Goal: Task Accomplishment & Management: Manage account settings

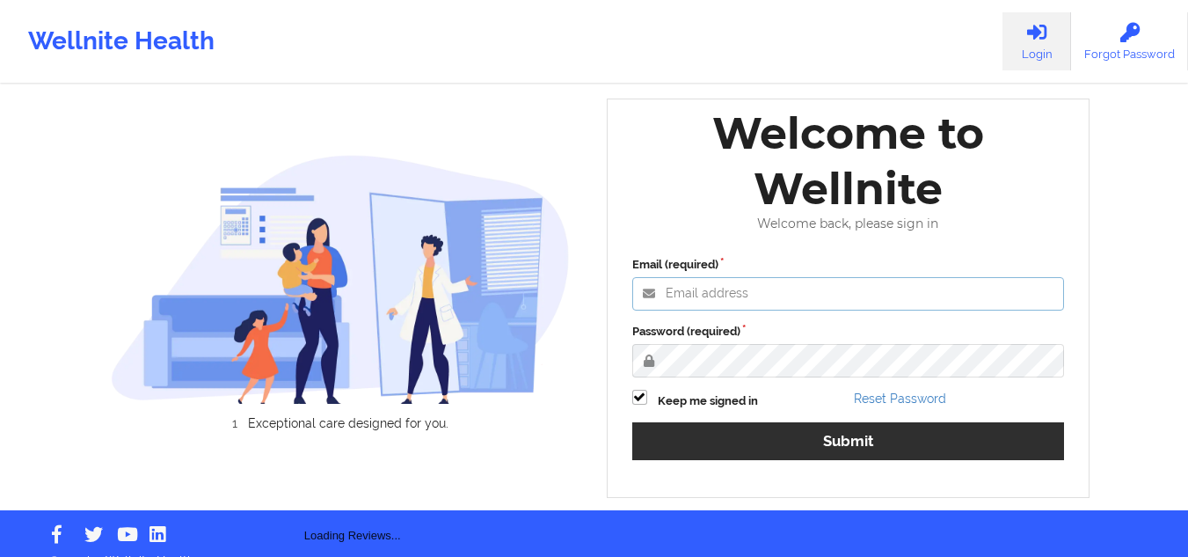
type input "[EMAIL_ADDRESS][DOMAIN_NAME]"
click at [670, 340] on label "Password (required)" at bounding box center [848, 332] width 433 height 18
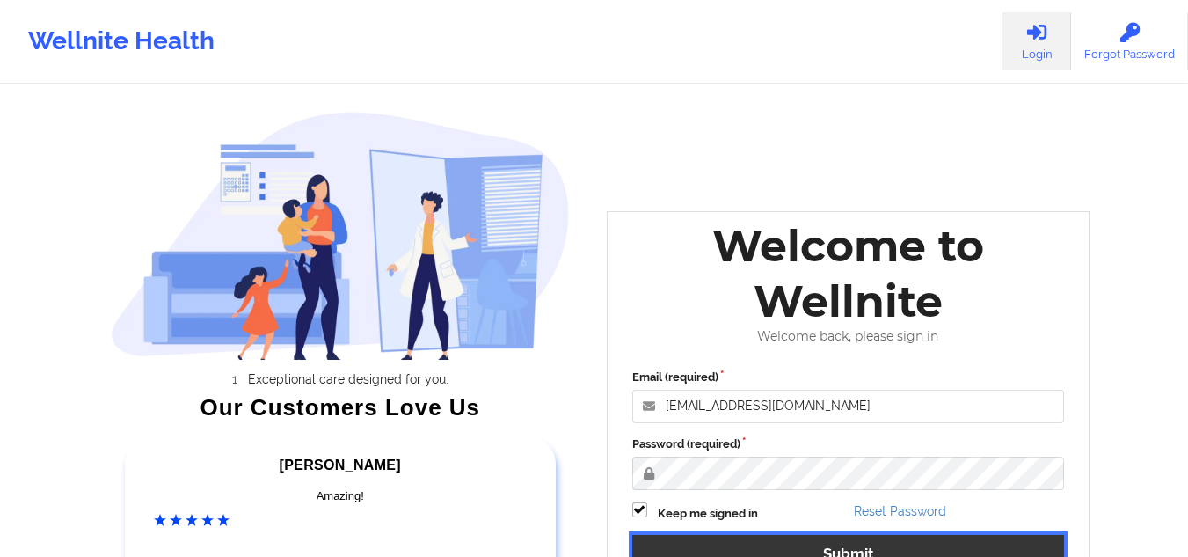
click at [701, 526] on button "Submit" at bounding box center [848, 554] width 433 height 38
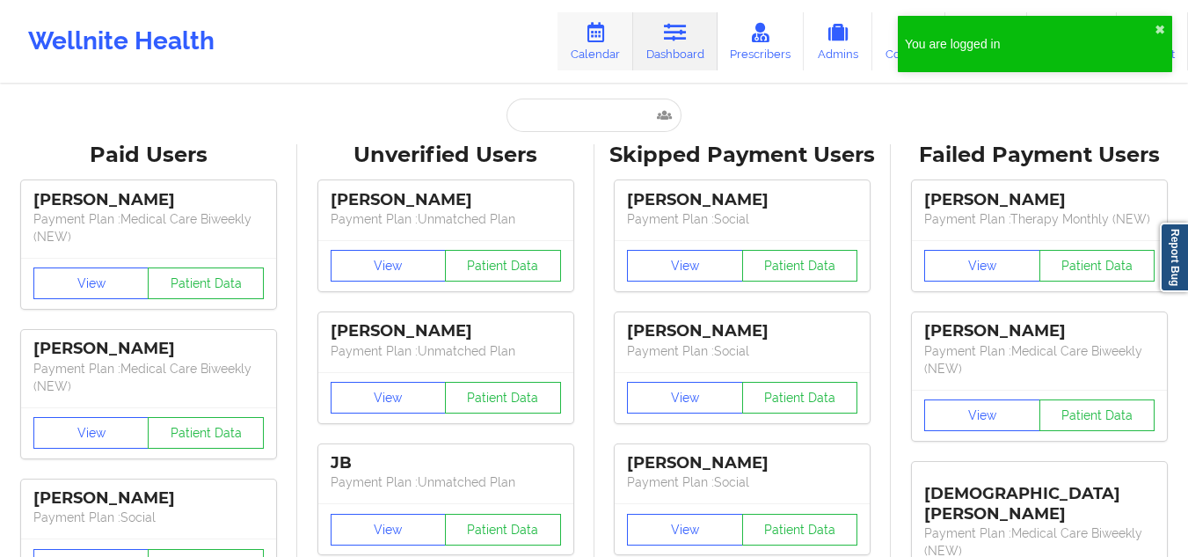
click at [583, 20] on link "Calendar" at bounding box center [596, 41] width 76 height 58
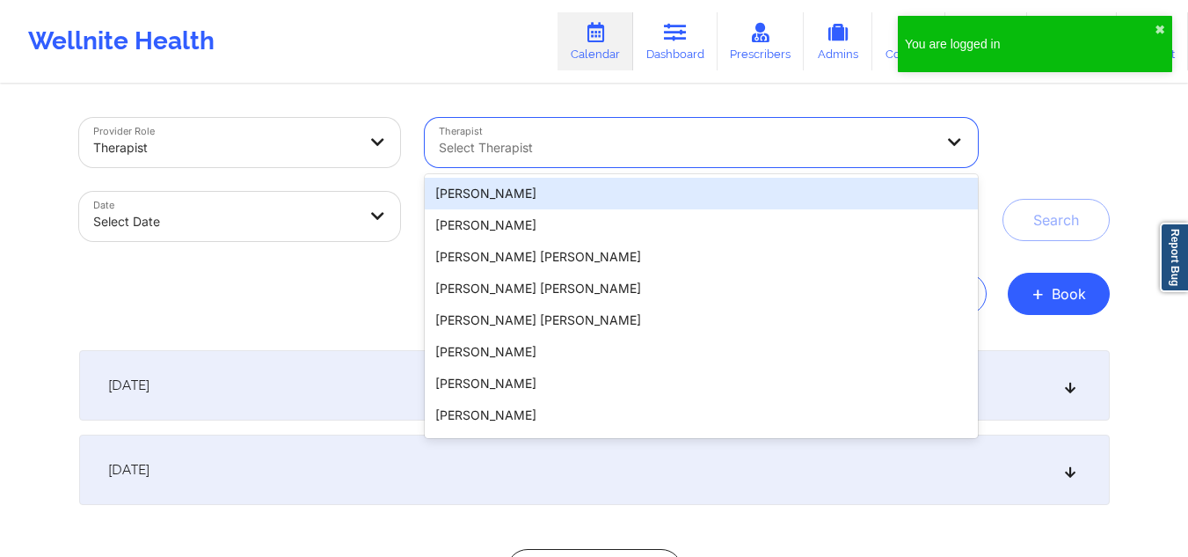
click at [544, 138] on div at bounding box center [686, 147] width 495 height 21
paste input "[PERSON_NAME]"
type input "[PERSON_NAME]"
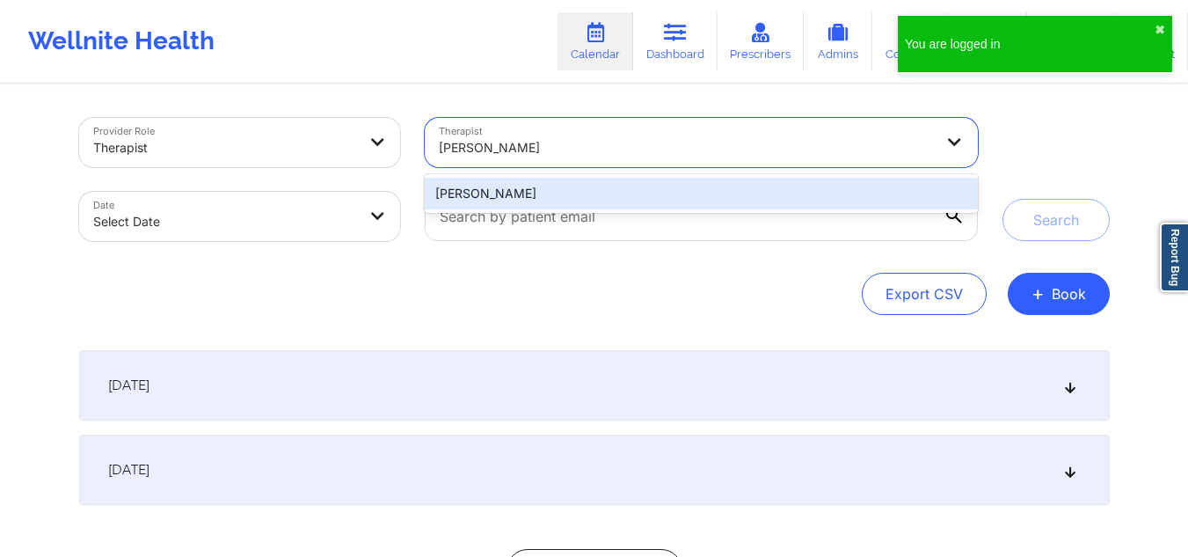
click at [554, 186] on div "[PERSON_NAME]" at bounding box center [701, 194] width 552 height 32
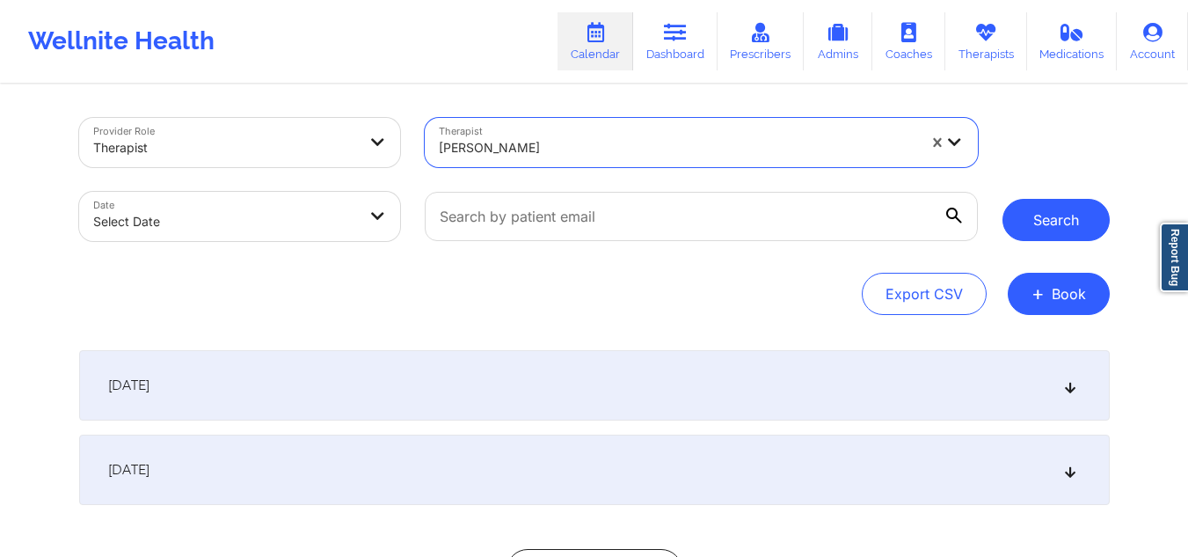
click at [1021, 215] on button "Search" at bounding box center [1056, 220] width 107 height 42
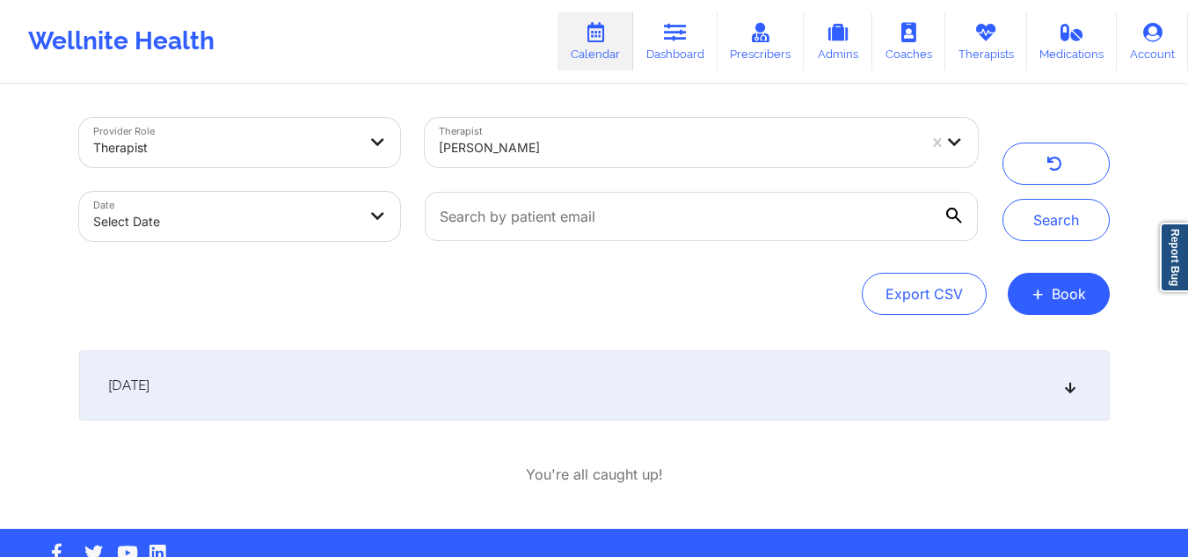
click at [1069, 378] on div "[DATE]" at bounding box center [594, 385] width 1031 height 70
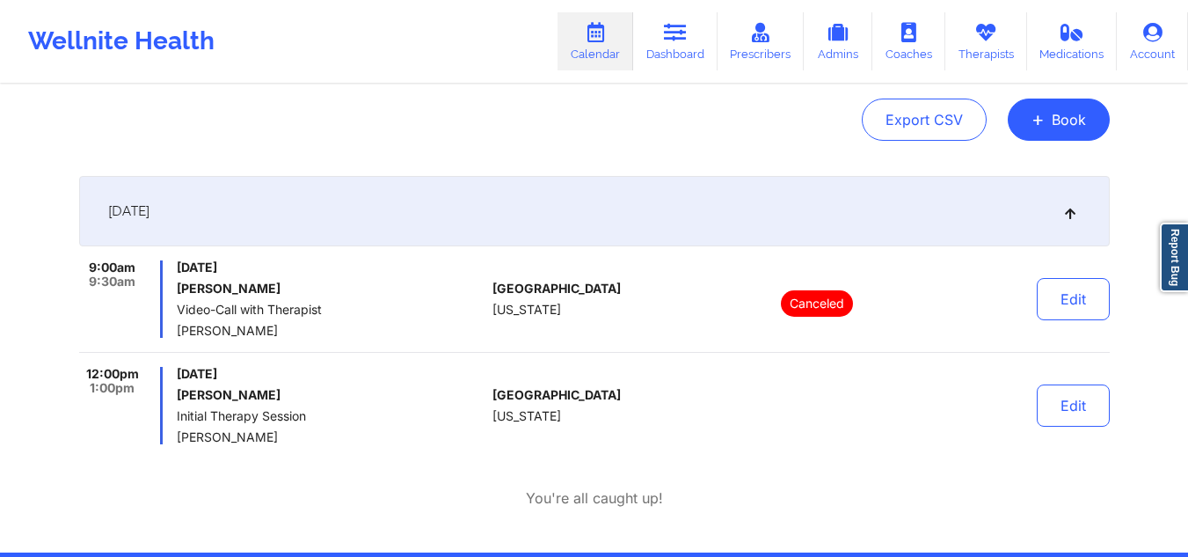
scroll to position [178, 0]
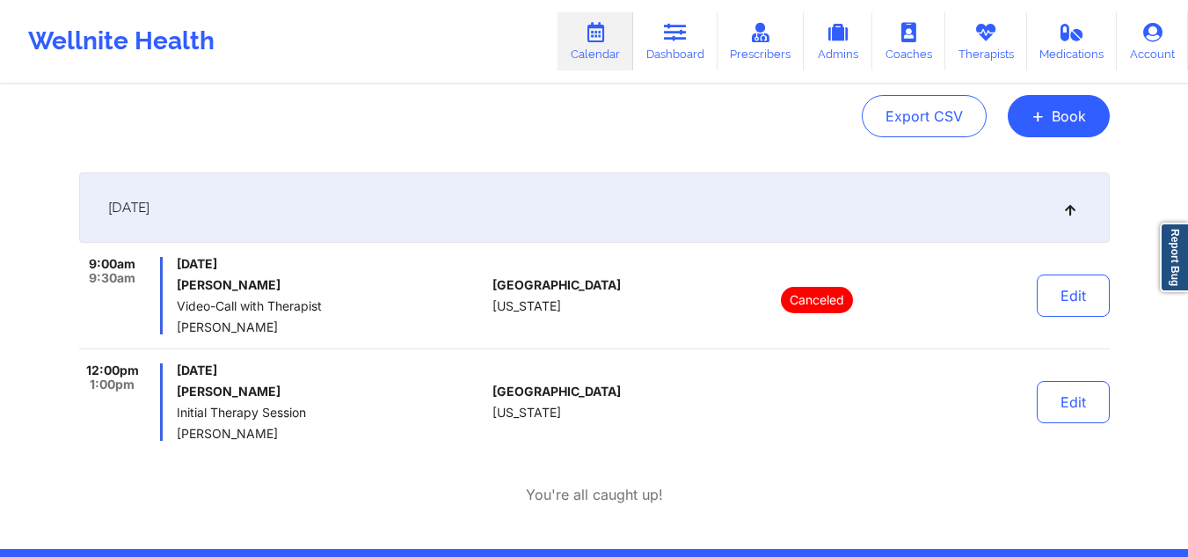
drag, startPoint x: 282, startPoint y: 284, endPoint x: 174, endPoint y: 278, distance: 108.4
click at [174, 278] on div "9:00am 9:30am [DATE] [PERSON_NAME] Video-Call with Therapist [PERSON_NAME]" at bounding box center [282, 295] width 407 height 77
copy h6 "[PERSON_NAME]"
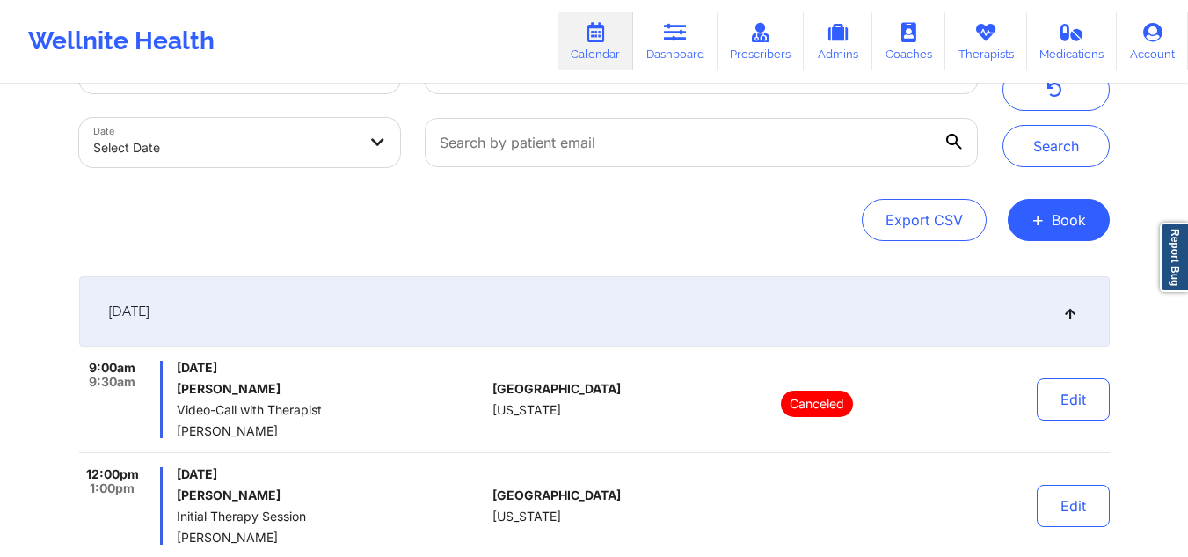
scroll to position [0, 0]
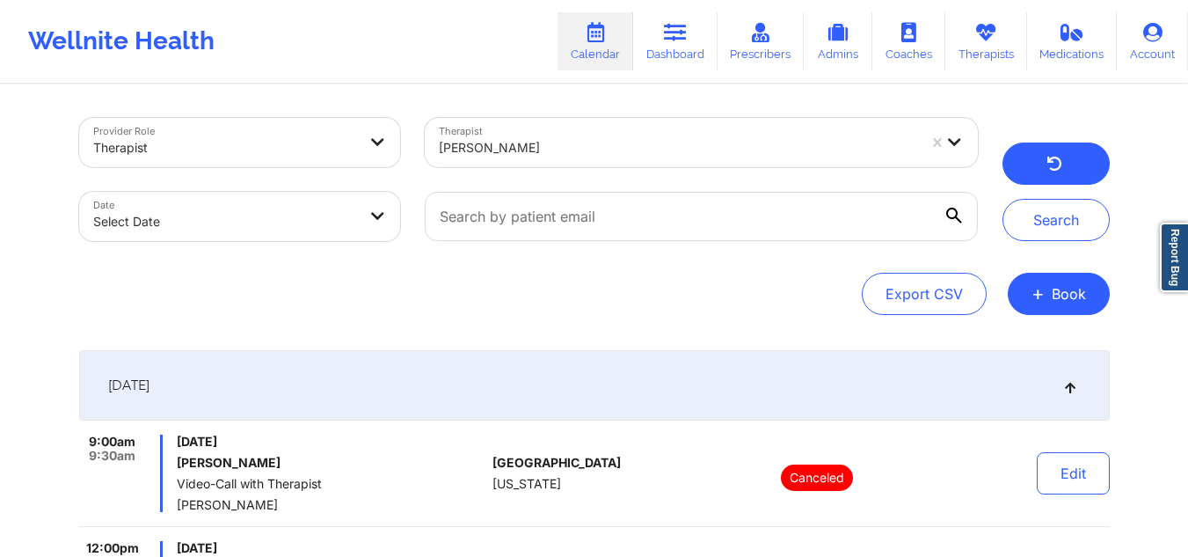
click at [1022, 172] on button "button" at bounding box center [1056, 163] width 107 height 42
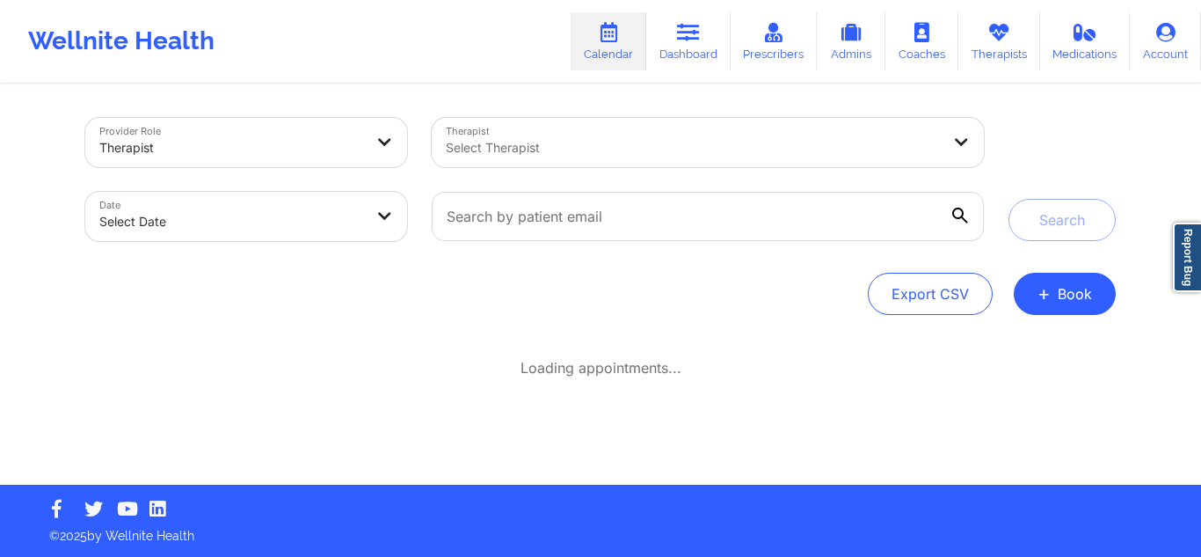
click at [700, 136] on div "Select Therapist" at bounding box center [687, 142] width 511 height 49
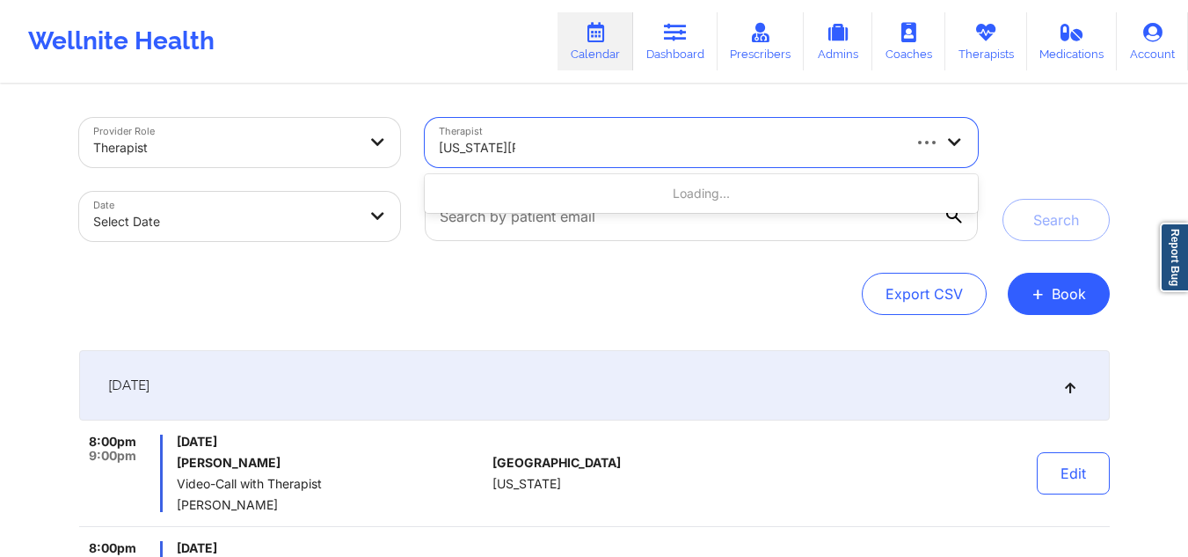
type input "[US_STATE][PERSON_NAME]"
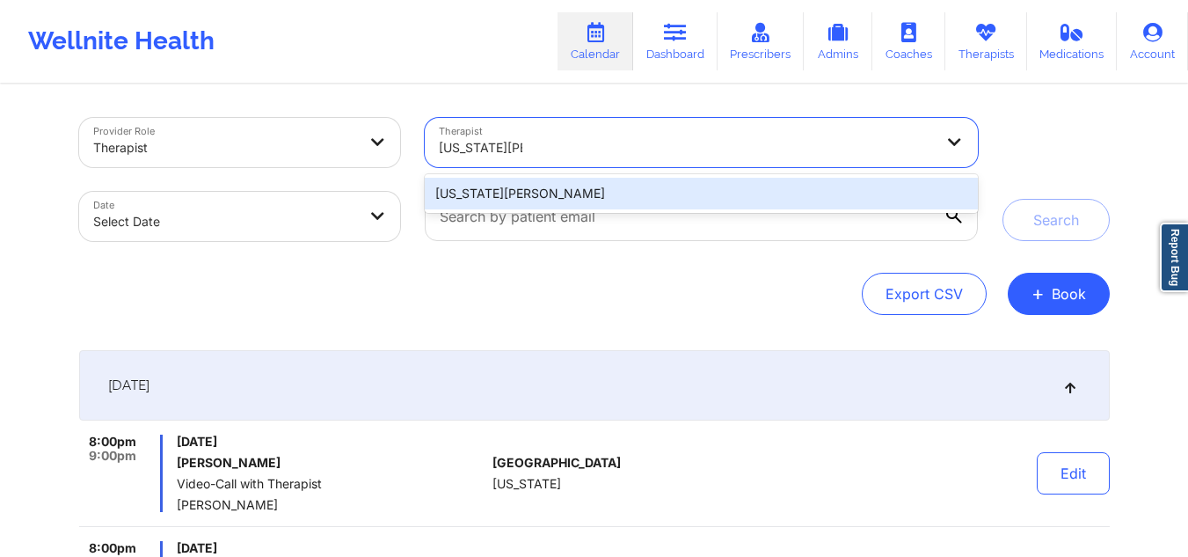
click at [810, 186] on div "[US_STATE][PERSON_NAME]" at bounding box center [701, 194] width 552 height 32
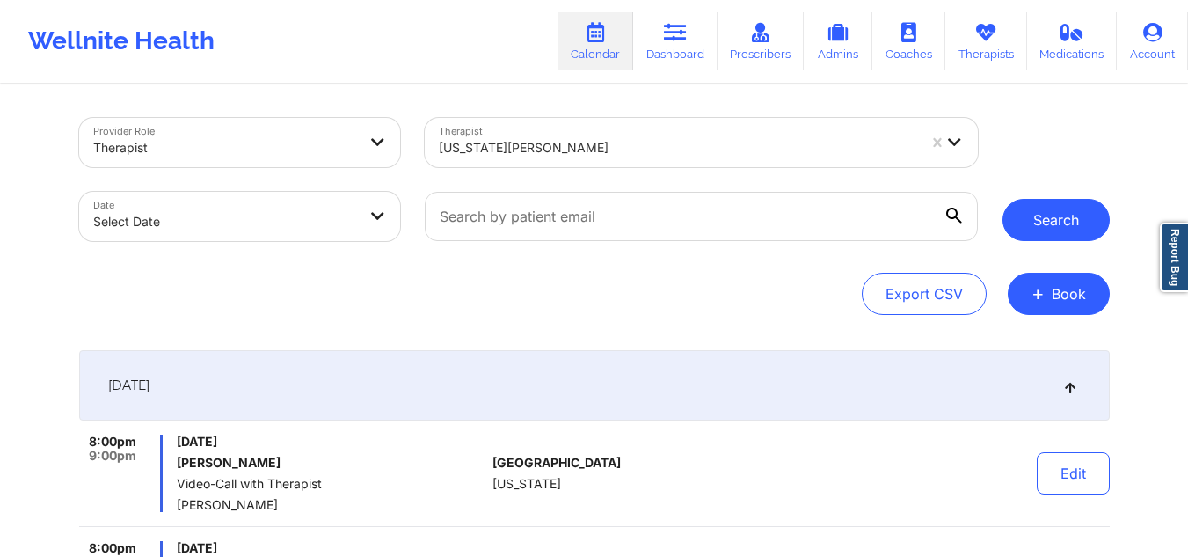
click at [1033, 221] on button "Search" at bounding box center [1056, 220] width 107 height 42
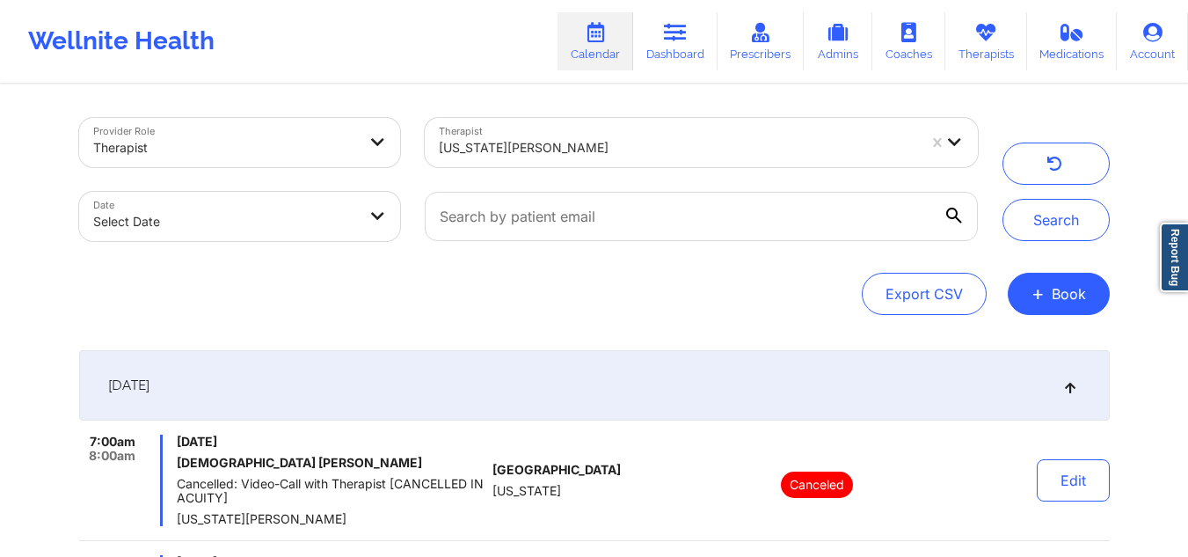
click at [1079, 386] on div "[DATE]" at bounding box center [594, 385] width 1031 height 70
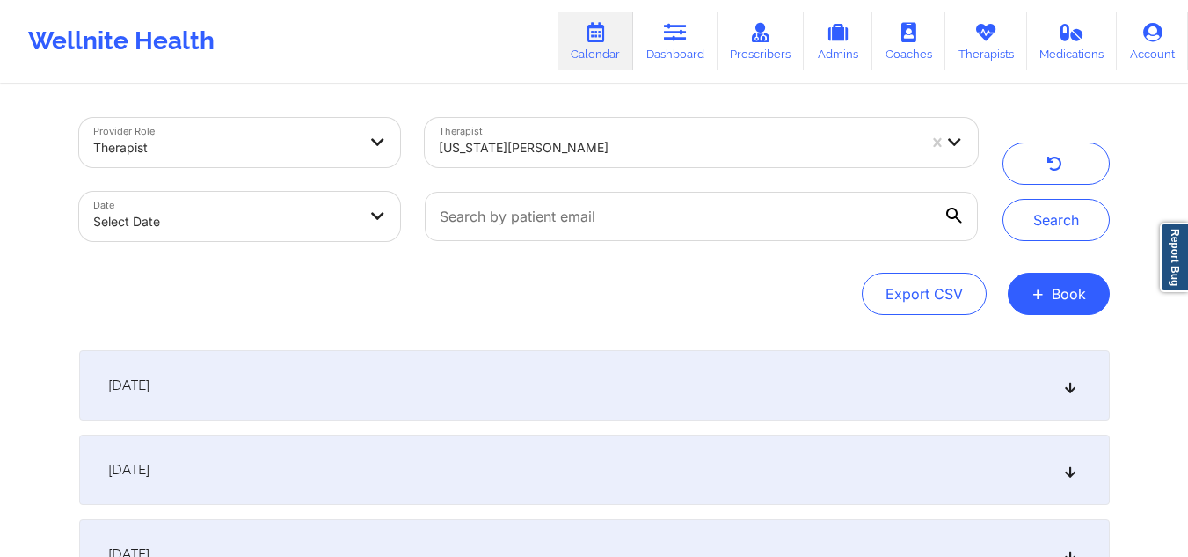
click at [1061, 464] on div "[DATE]" at bounding box center [594, 469] width 1031 height 70
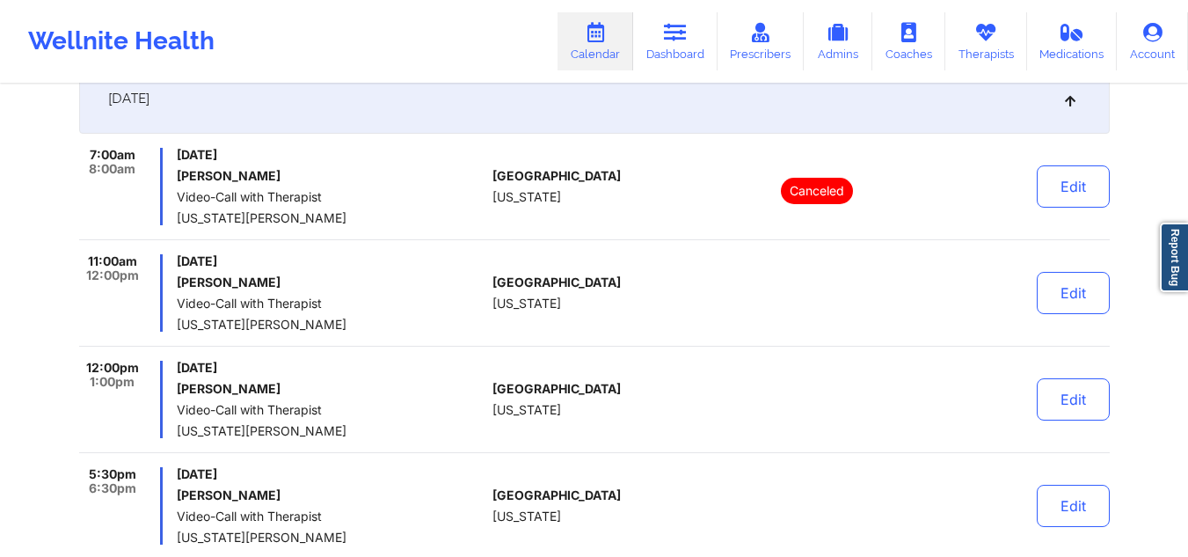
scroll to position [382, 0]
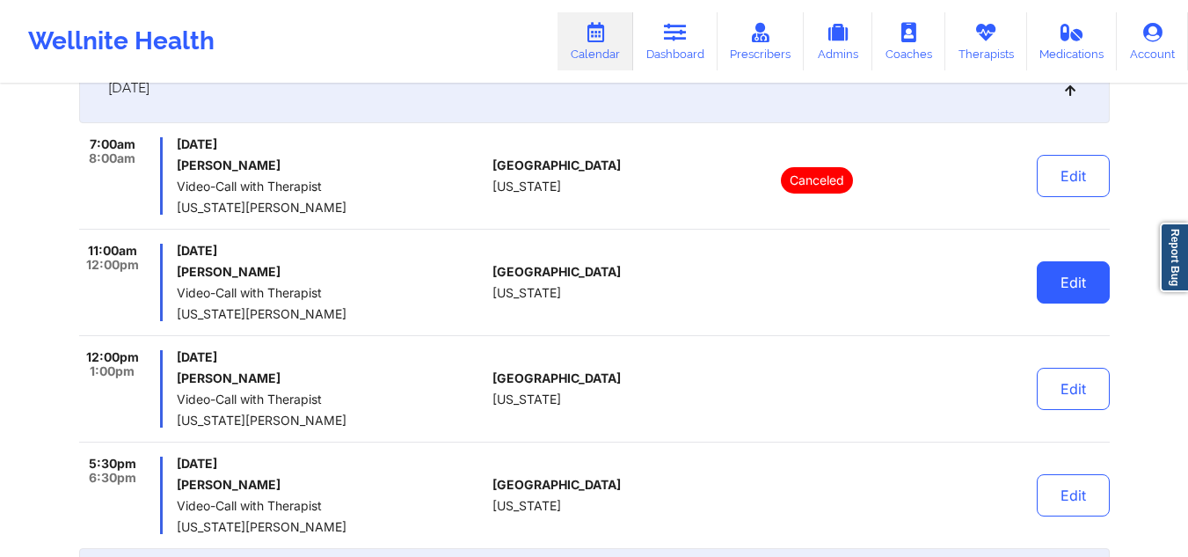
click at [1059, 273] on button "Edit" at bounding box center [1073, 282] width 73 height 42
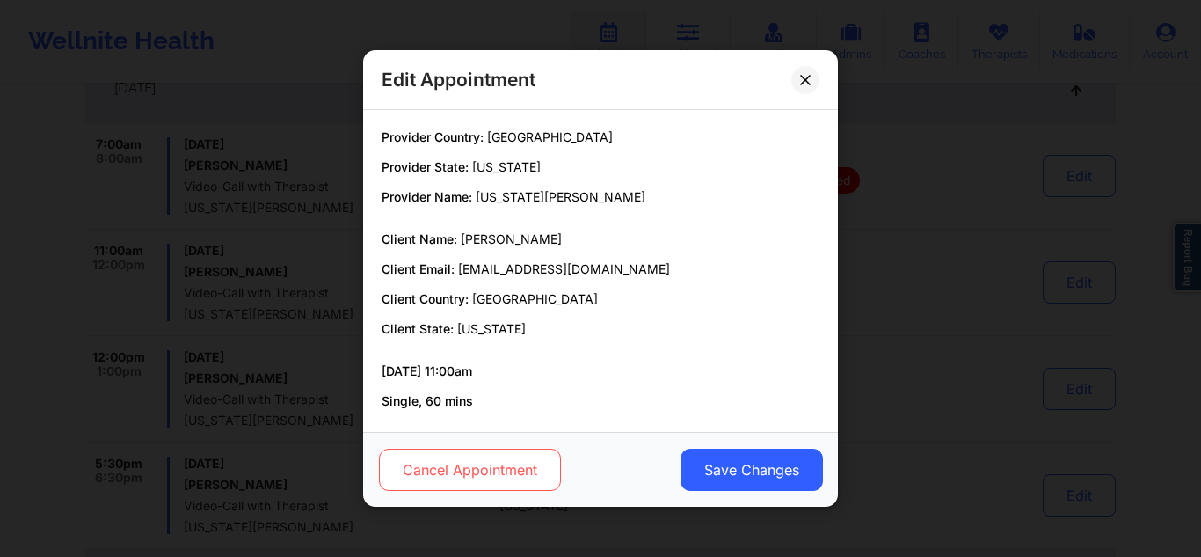
click at [493, 464] on button "Cancel Appointment" at bounding box center [470, 470] width 182 height 42
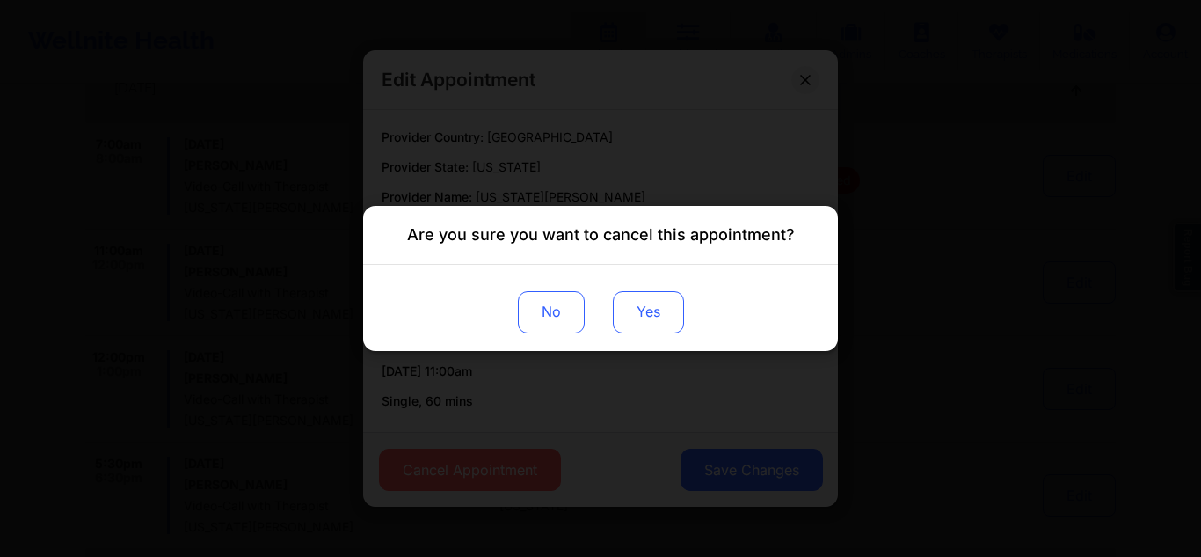
click at [649, 309] on button "Yes" at bounding box center [648, 312] width 71 height 42
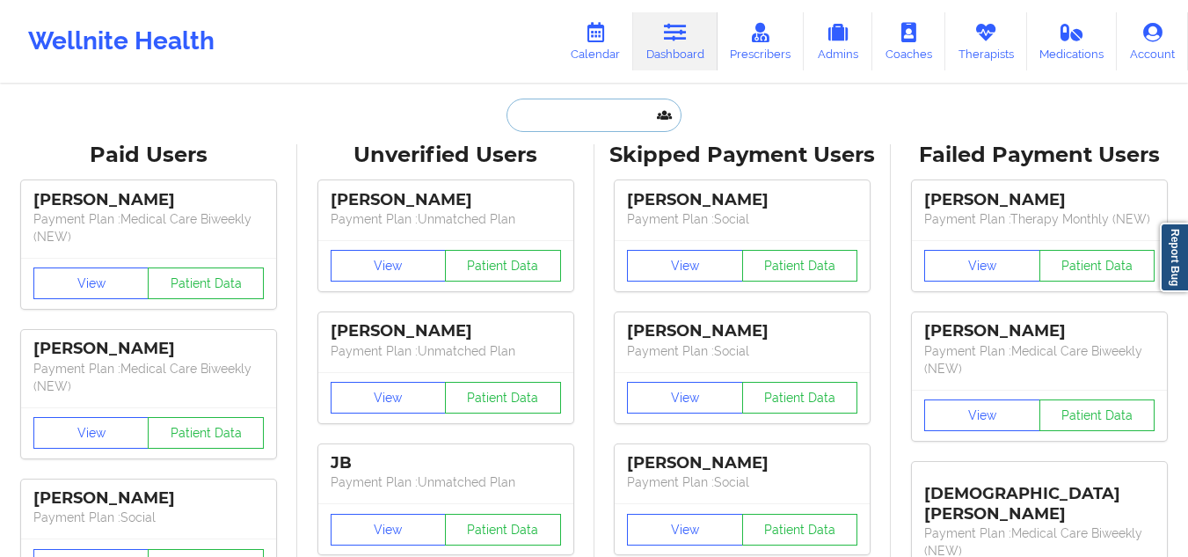
click at [610, 105] on input "text" at bounding box center [594, 115] width 174 height 33
paste input "[PERSON_NAME]"
type input "[PERSON_NAME]"
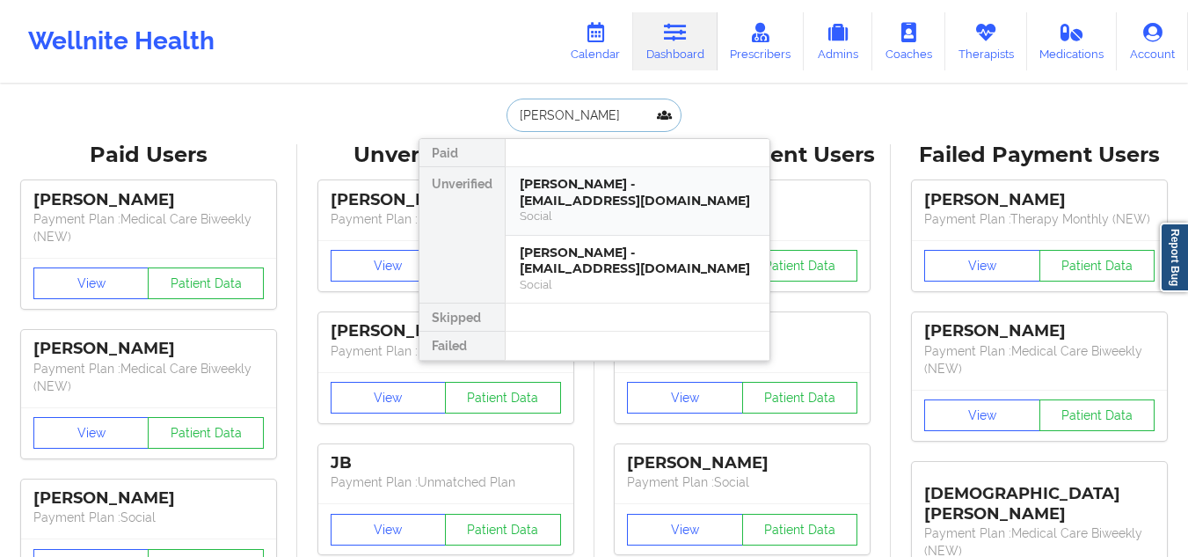
click at [614, 213] on div "Social" at bounding box center [638, 215] width 236 height 15
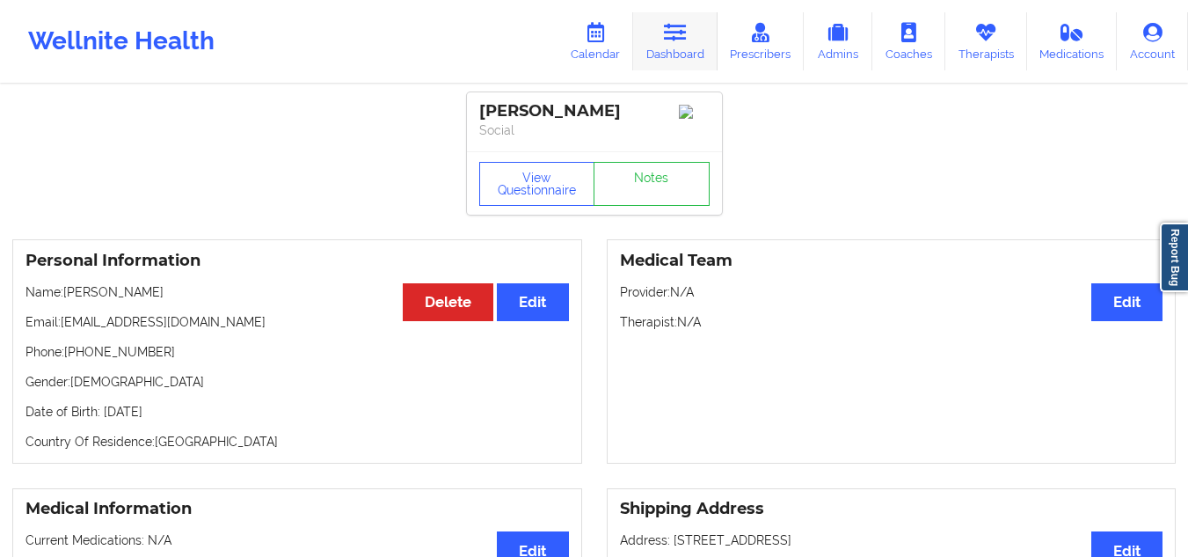
click at [679, 42] on icon at bounding box center [675, 32] width 23 height 19
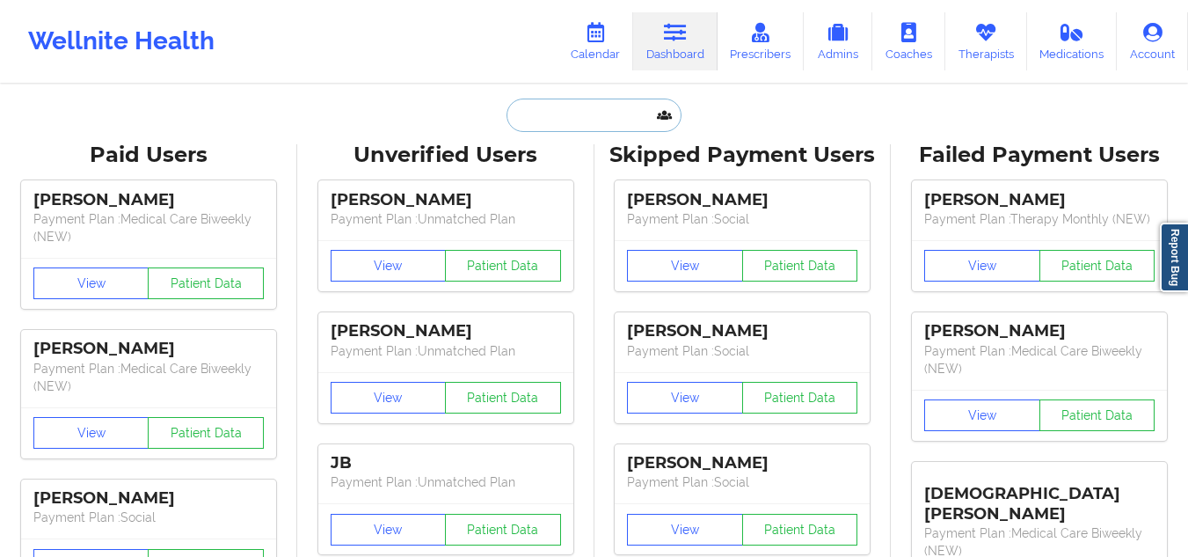
click at [582, 122] on input "text" at bounding box center [594, 115] width 174 height 33
paste input "[PERSON_NAME]"
type input "[PERSON_NAME]"
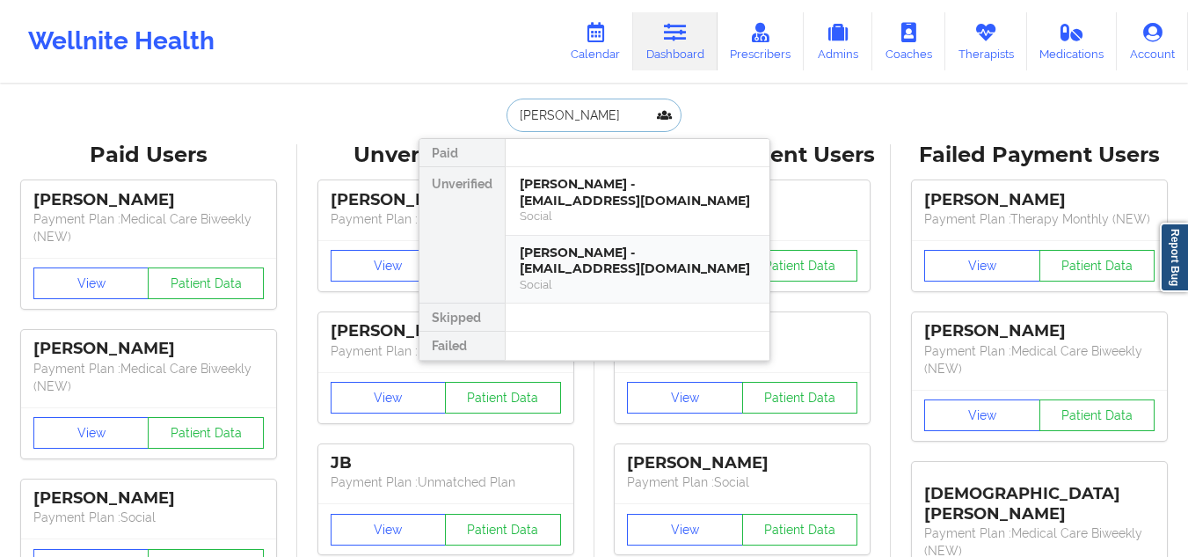
click at [602, 270] on div "[PERSON_NAME] - [EMAIL_ADDRESS][DOMAIN_NAME]" at bounding box center [638, 261] width 236 height 33
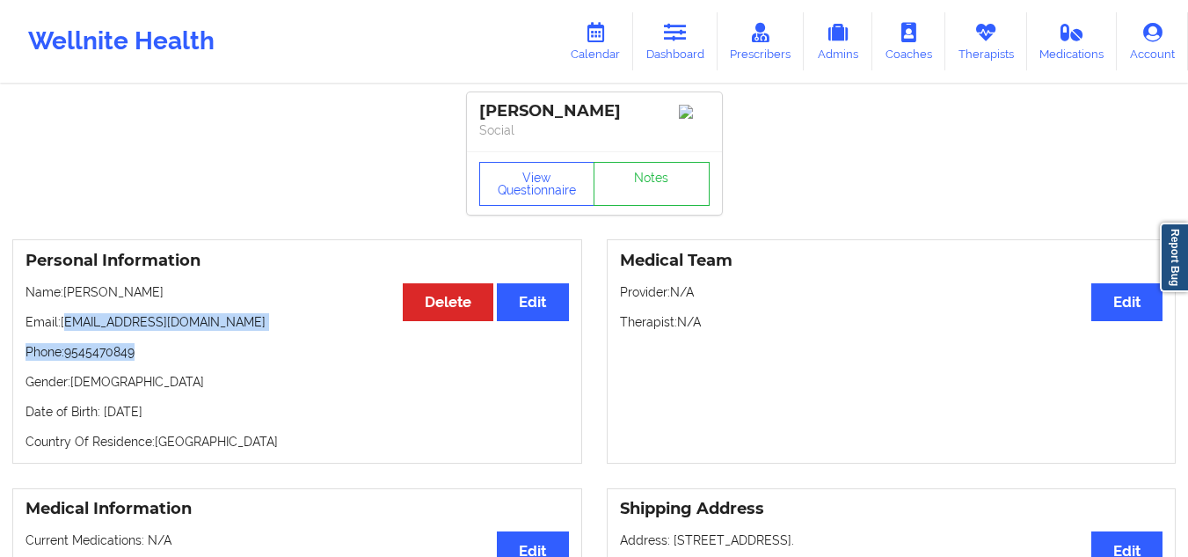
drag, startPoint x: 198, startPoint y: 339, endPoint x: 69, endPoint y: 325, distance: 129.2
click at [69, 325] on div "Personal Information Edit Delete Name: [PERSON_NAME] Email: [EMAIL_ADDRESS][DOM…" at bounding box center [297, 351] width 570 height 224
click at [219, 331] on p "Email: [EMAIL_ADDRESS][DOMAIN_NAME]" at bounding box center [298, 322] width 544 height 18
drag, startPoint x: 201, startPoint y: 327, endPoint x: 62, endPoint y: 315, distance: 138.6
click at [62, 315] on div "Personal Information Edit Delete Name: [PERSON_NAME] Email: [EMAIL_ADDRESS][DOM…" at bounding box center [297, 351] width 570 height 224
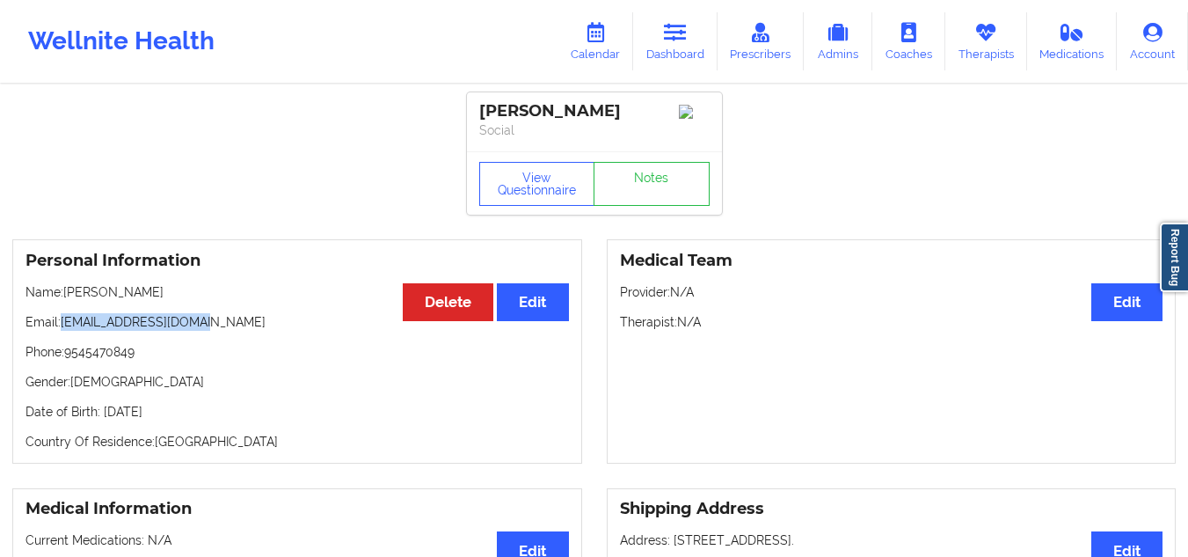
copy p "[EMAIL_ADDRESS][DOMAIN_NAME]"
click at [675, 23] on icon at bounding box center [675, 32] width 23 height 19
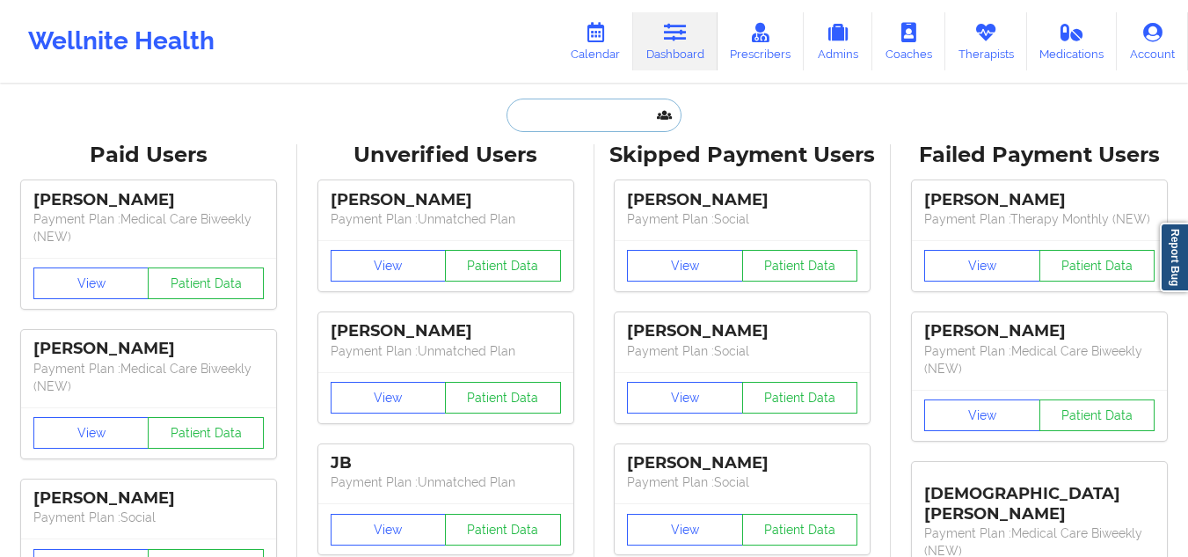
click at [520, 115] on input "text" at bounding box center [594, 115] width 174 height 33
paste input "[EMAIL_ADDRESS][DOMAIN_NAME]"
type input "[EMAIL_ADDRESS][DOMAIN_NAME]"
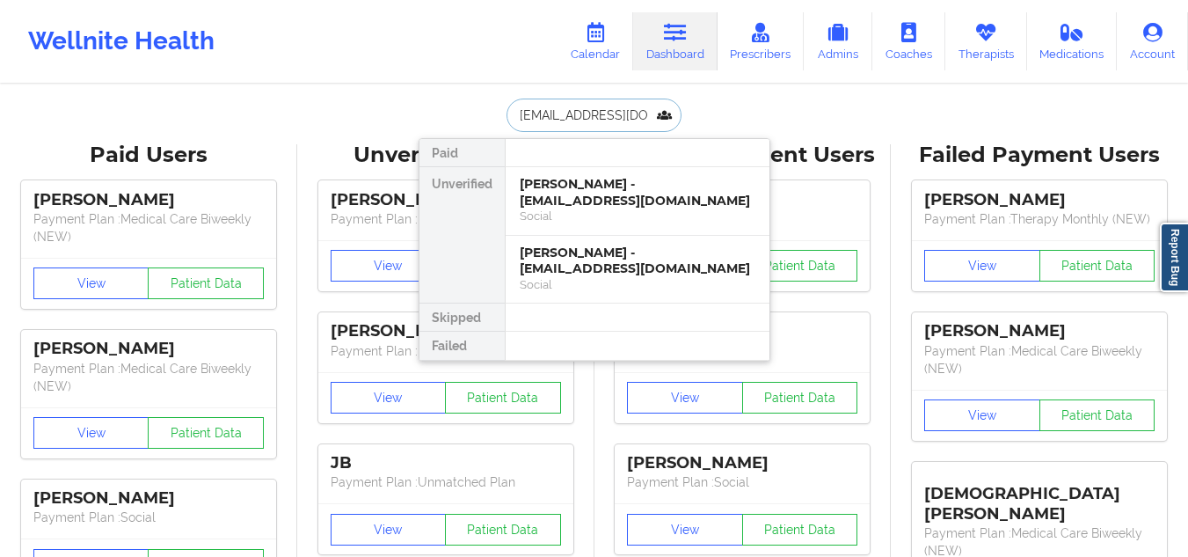
scroll to position [0, 75]
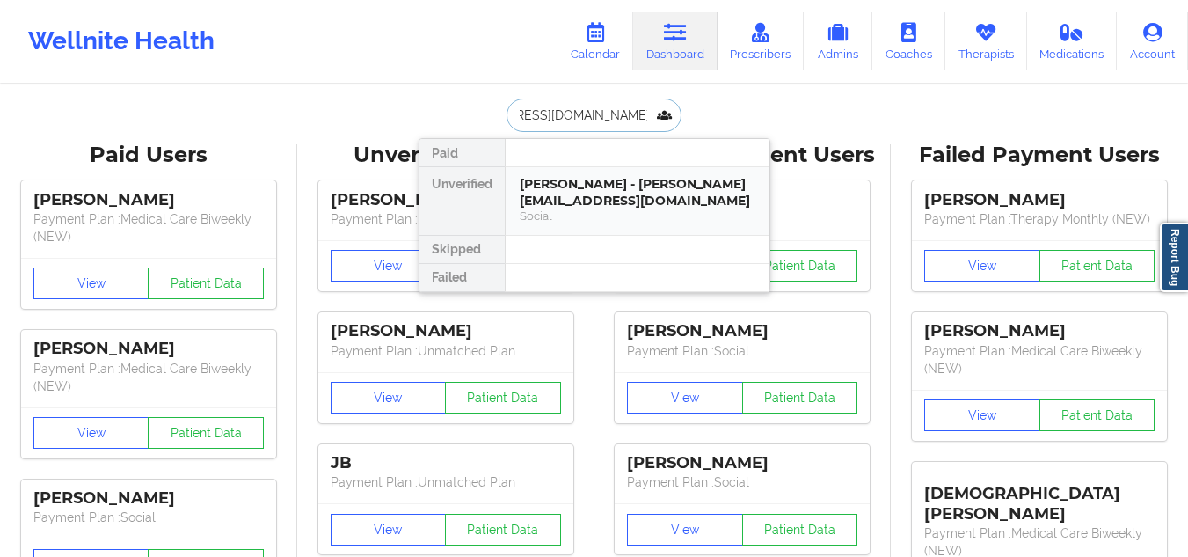
click at [563, 217] on div "Social" at bounding box center [638, 215] width 236 height 15
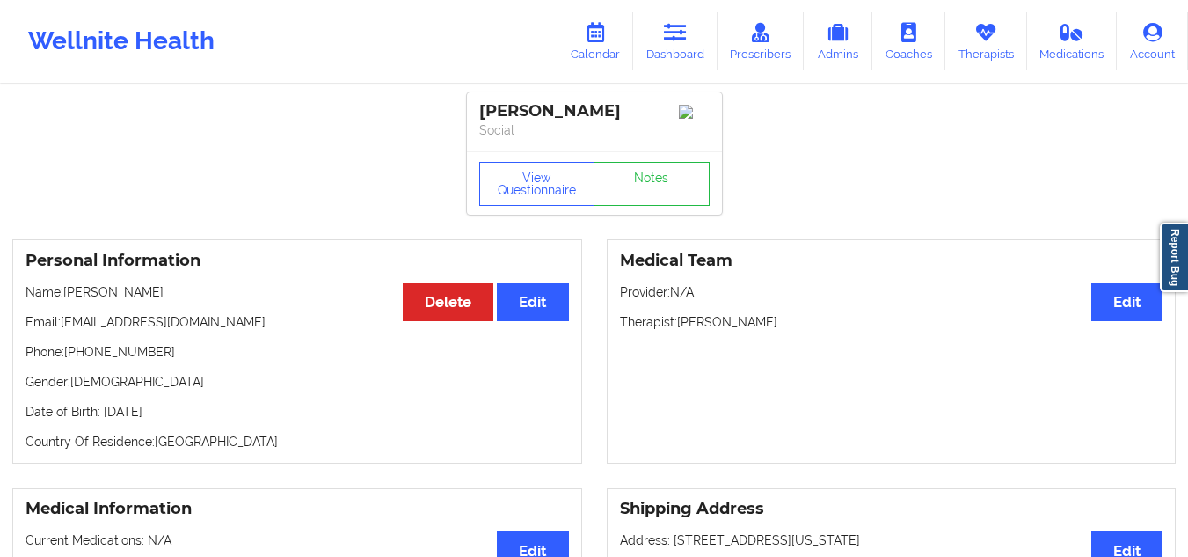
drag, startPoint x: 781, startPoint y: 326, endPoint x: 676, endPoint y: 325, distance: 104.7
click at [676, 325] on p "Therapist: [PERSON_NAME]" at bounding box center [892, 322] width 544 height 18
copy p "[PERSON_NAME]"
click at [676, 42] on icon at bounding box center [675, 32] width 23 height 19
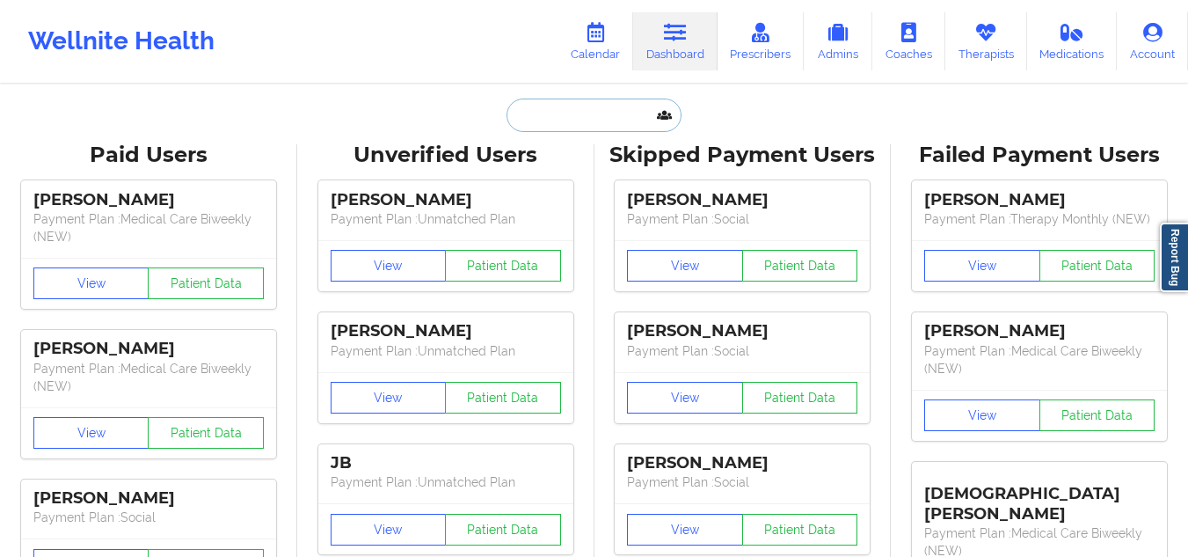
click at [529, 117] on input "text" at bounding box center [594, 115] width 174 height 33
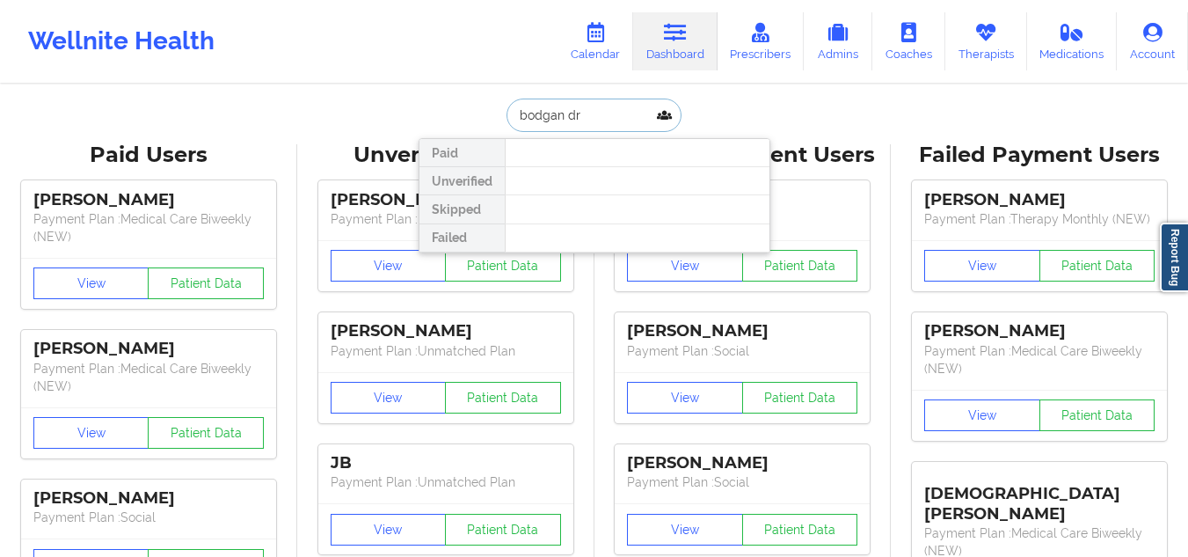
drag, startPoint x: 529, startPoint y: 117, endPoint x: 502, endPoint y: 284, distance: 169.3
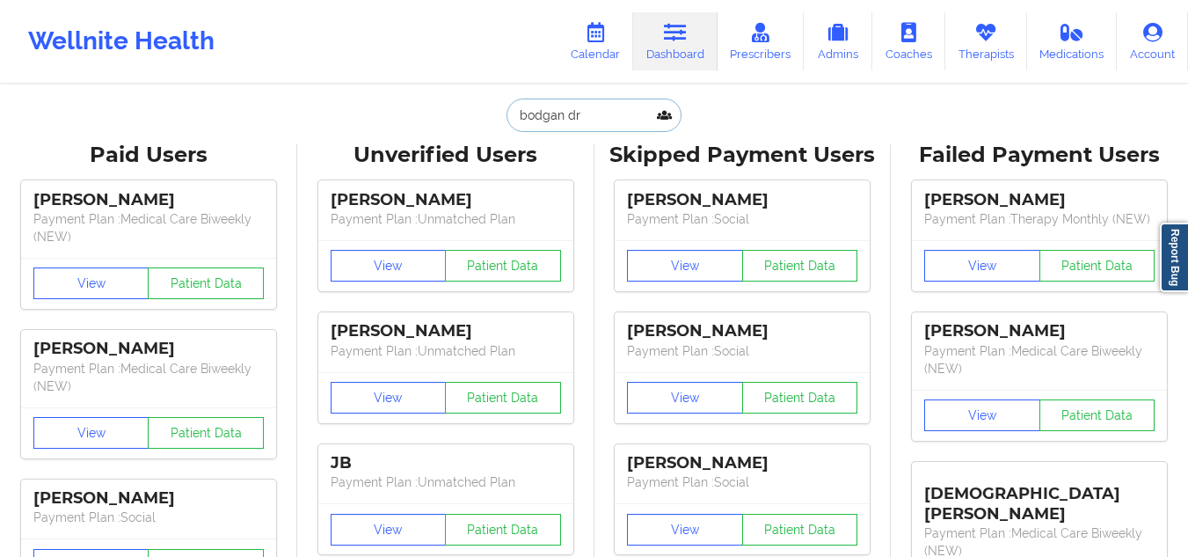
click at [543, 114] on input "bodgan dr" at bounding box center [594, 115] width 174 height 33
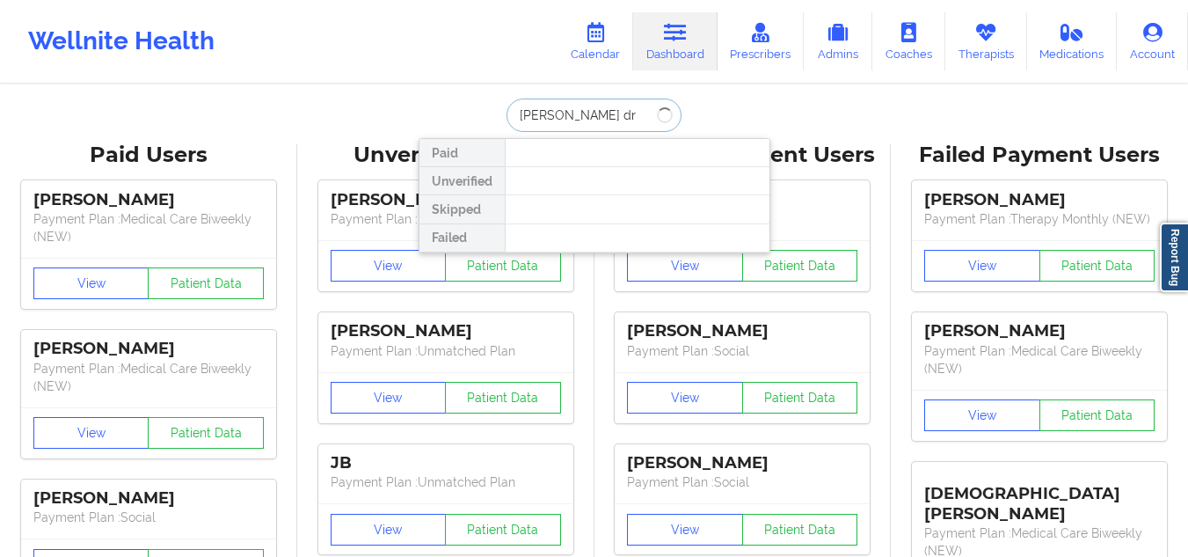
type input "[PERSON_NAME] dr"
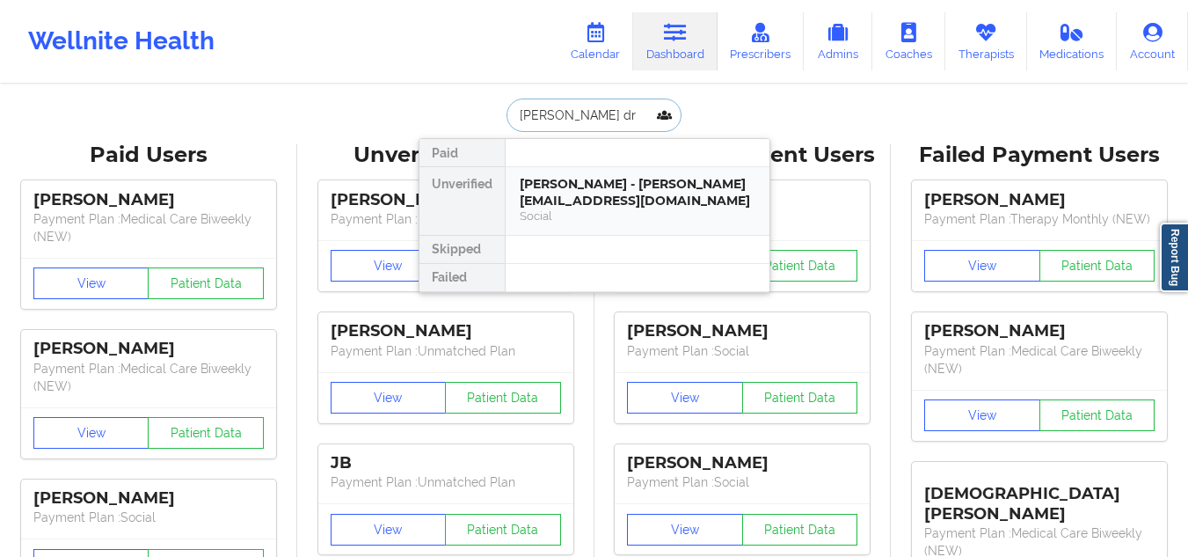
click at [602, 192] on div "[PERSON_NAME] - [PERSON_NAME][EMAIL_ADDRESS][DOMAIN_NAME]" at bounding box center [638, 192] width 236 height 33
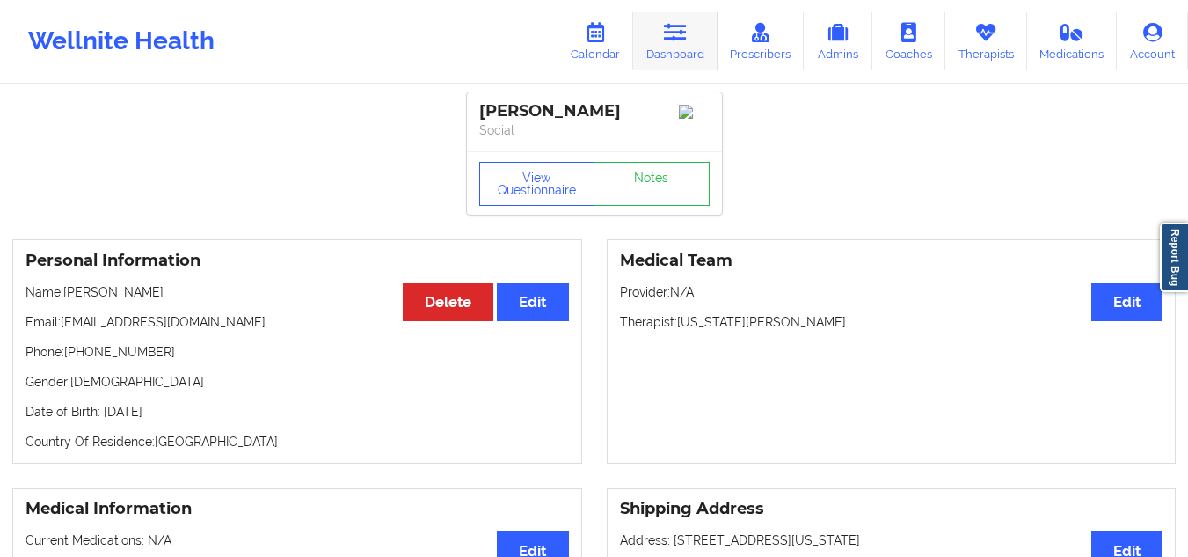
click at [693, 20] on link "Dashboard" at bounding box center [675, 41] width 84 height 58
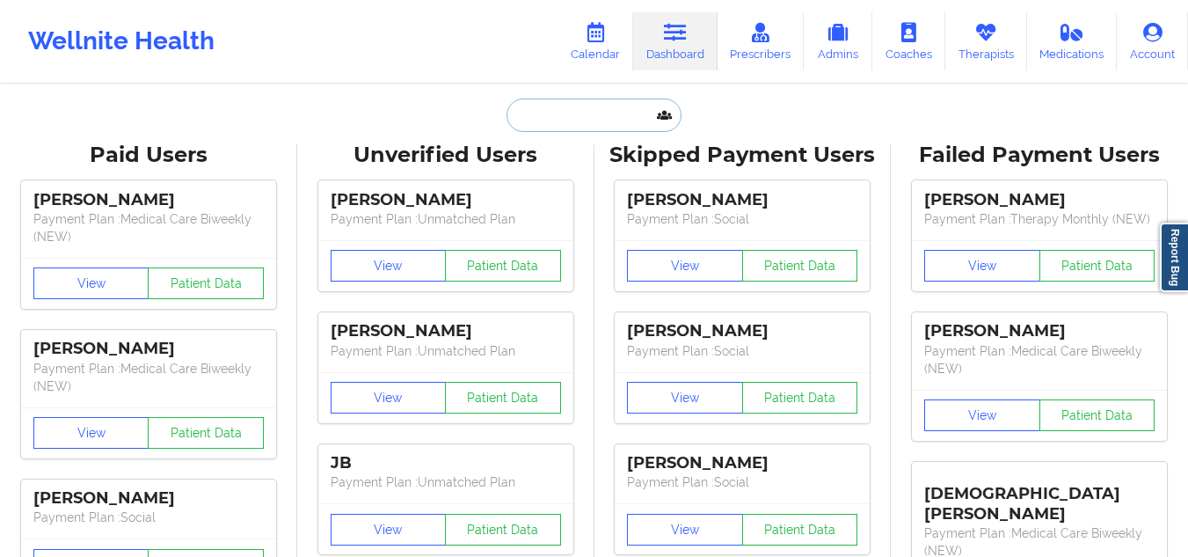
click at [575, 123] on input "text" at bounding box center [594, 115] width 174 height 33
paste input "[PERSON_NAME]"
type input "[PERSON_NAME]"
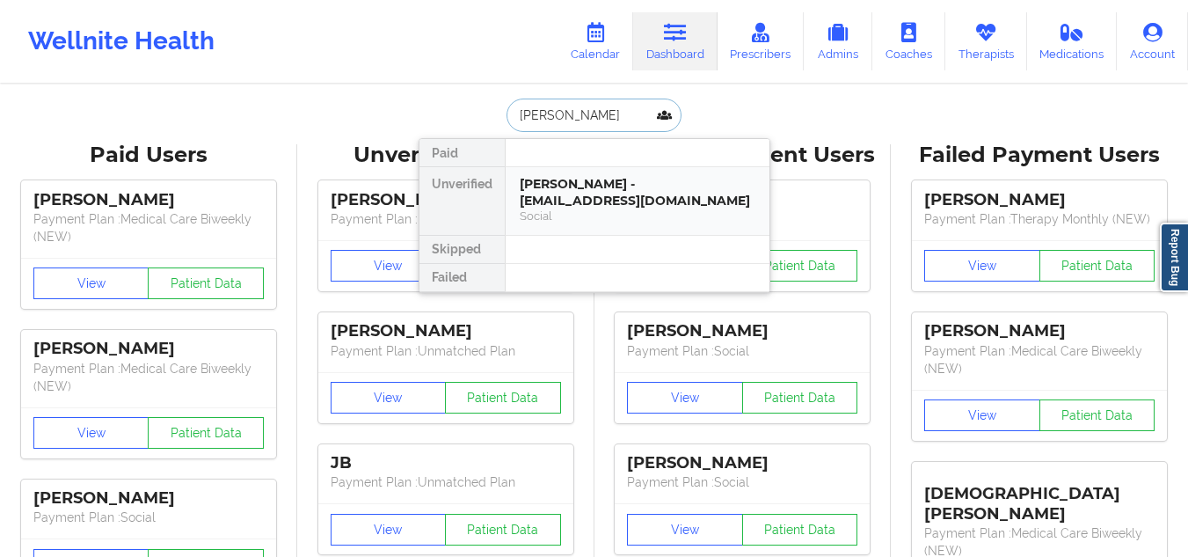
click at [634, 210] on div "Social" at bounding box center [638, 215] width 236 height 15
